Goal: Use online tool/utility: Utilize a website feature to perform a specific function

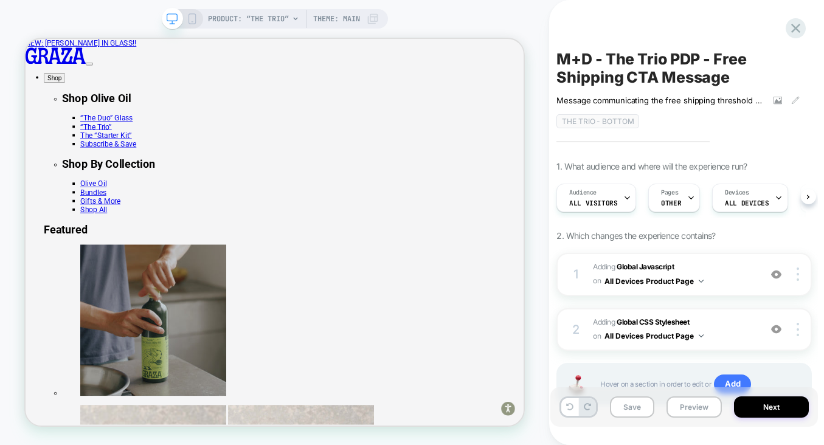
scroll to position [0, 1]
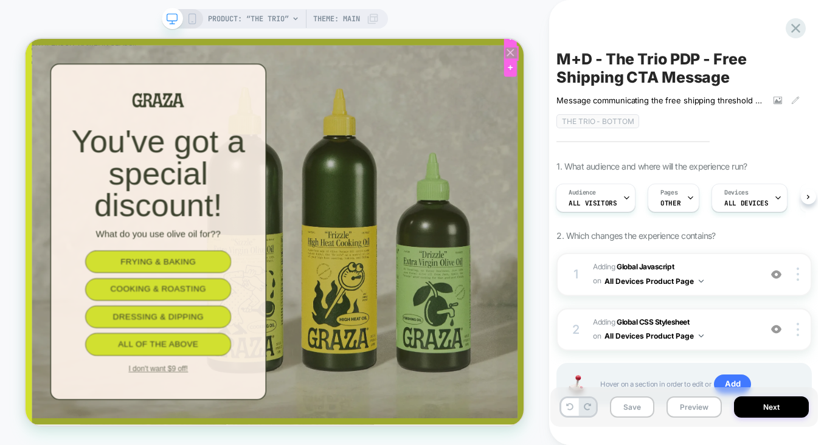
click at [673, 60] on div at bounding box center [673, 58] width 17 height 17
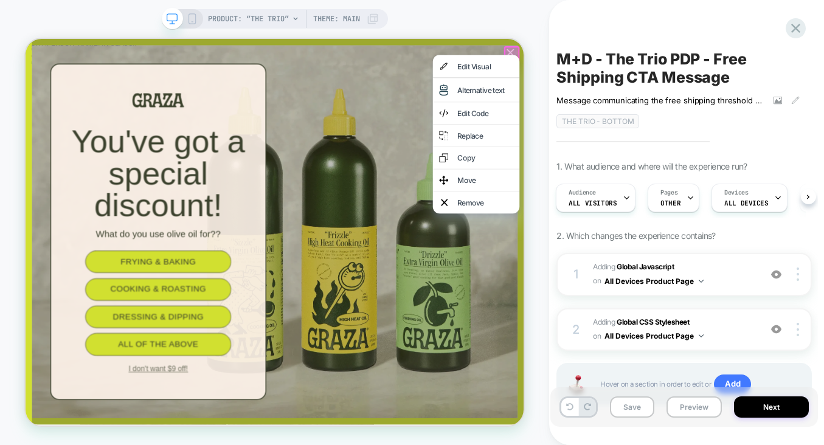
click at [674, 51] on div at bounding box center [674, 59] width 21 height 21
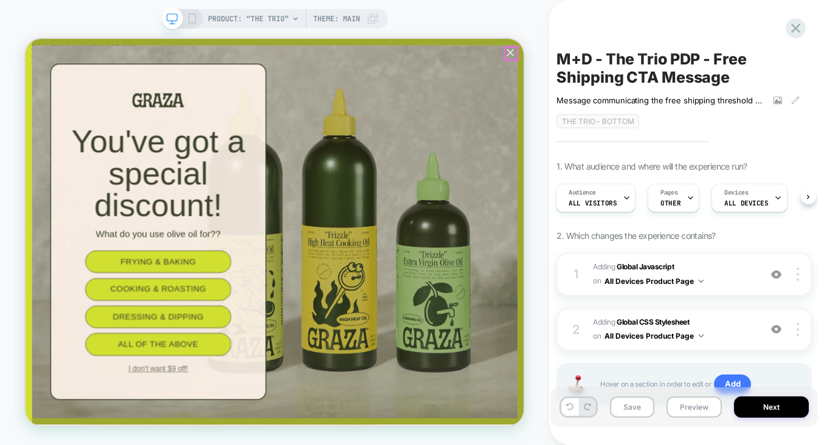
click at [674, 51] on div at bounding box center [673, 58] width 17 height 17
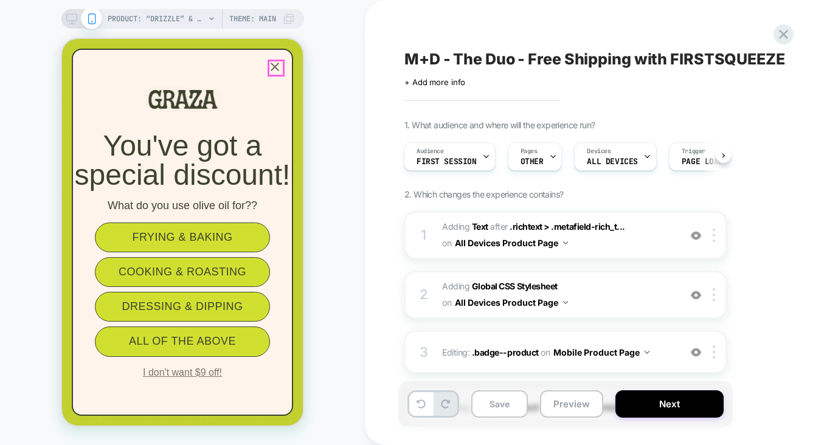
click at [271, 72] on icon "Close popup" at bounding box center [275, 67] width 15 height 15
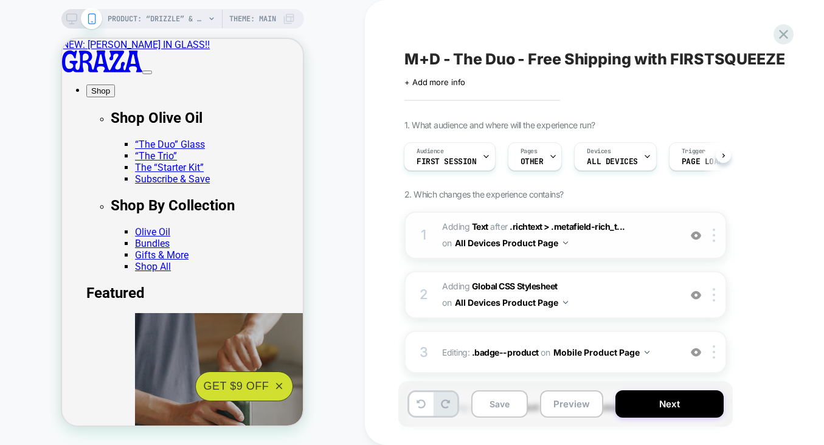
click at [592, 245] on span "#_loomi_addon_1755761860951 Adding Text AFTER .richtext > .metafield-rich_t... …" at bounding box center [558, 235] width 232 height 33
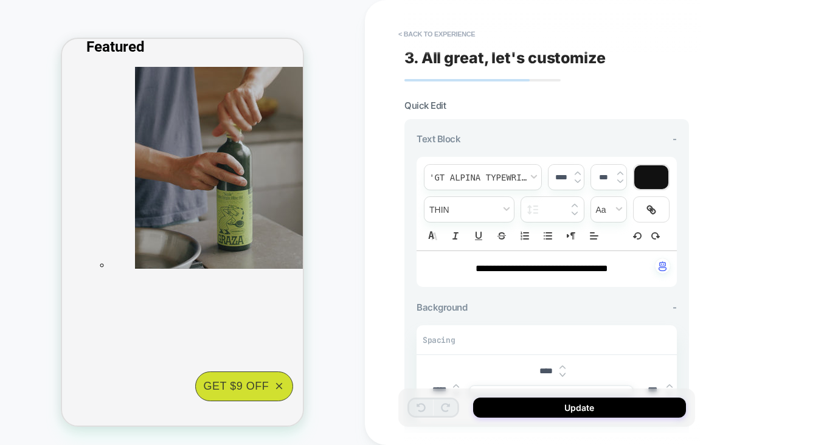
scroll to position [286, 0]
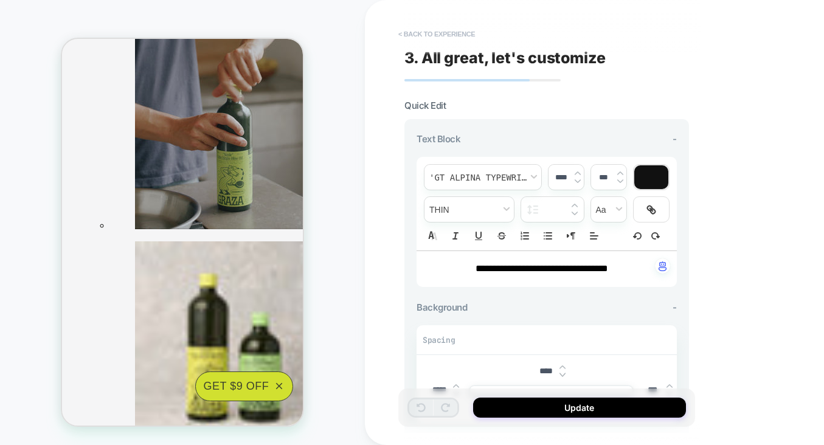
click at [400, 32] on button "< Back to experience" at bounding box center [436, 33] width 89 height 19
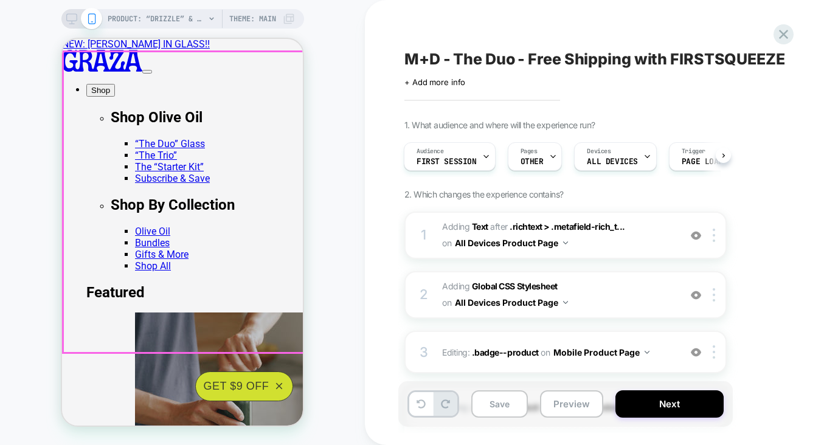
scroll to position [0, 0]
